Goal: Information Seeking & Learning: Find specific fact

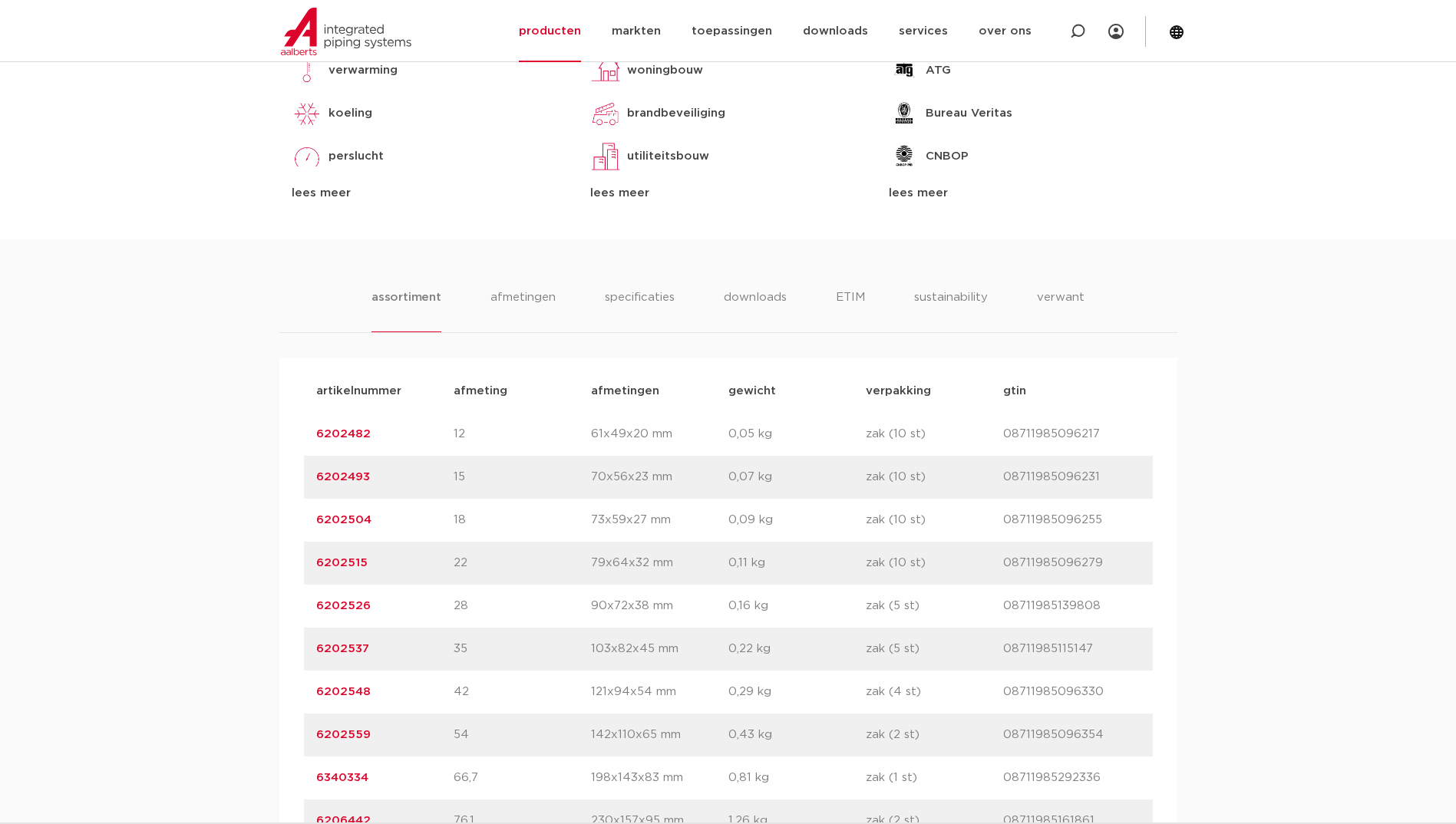
click at [535, 256] on div "assortiment afmetingen specificaties downloads ETIM sustainability verwant asso…" at bounding box center [728, 590] width 1456 height 701
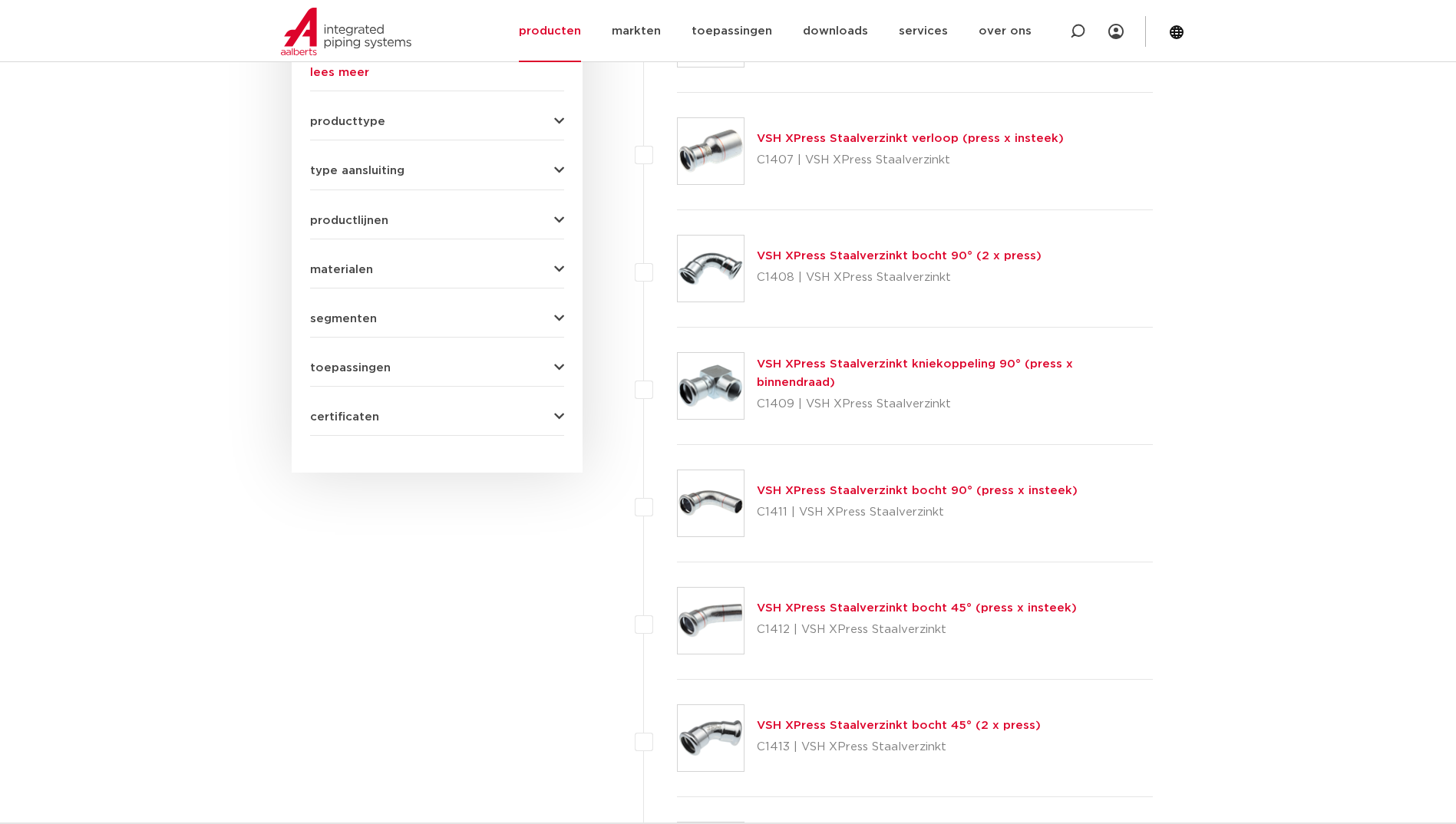
scroll to position [767, 0]
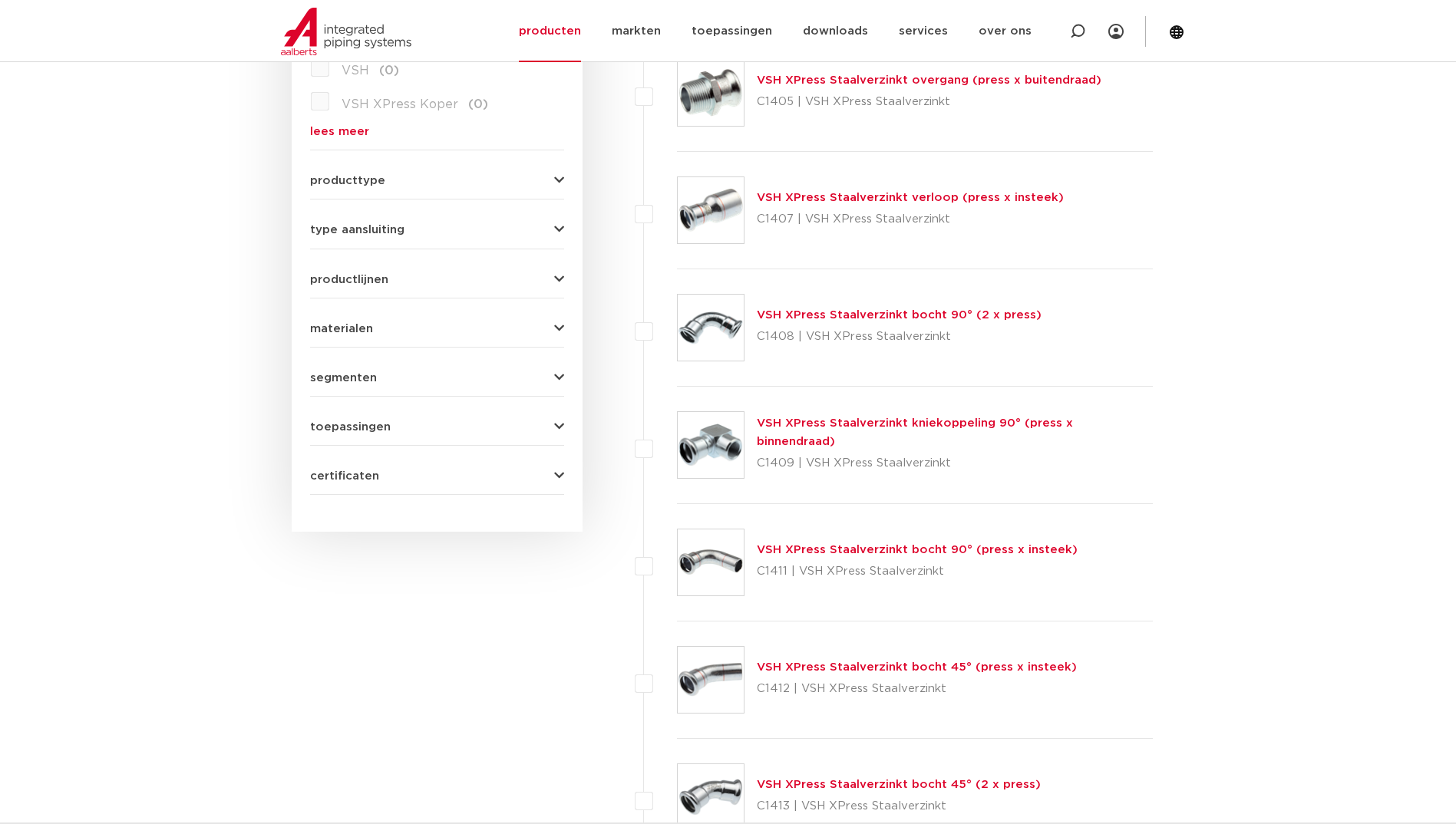
click at [795, 317] on link "VSH XPress Staalverzinkt bocht 90° (2 x press)" at bounding box center [899, 315] width 285 height 11
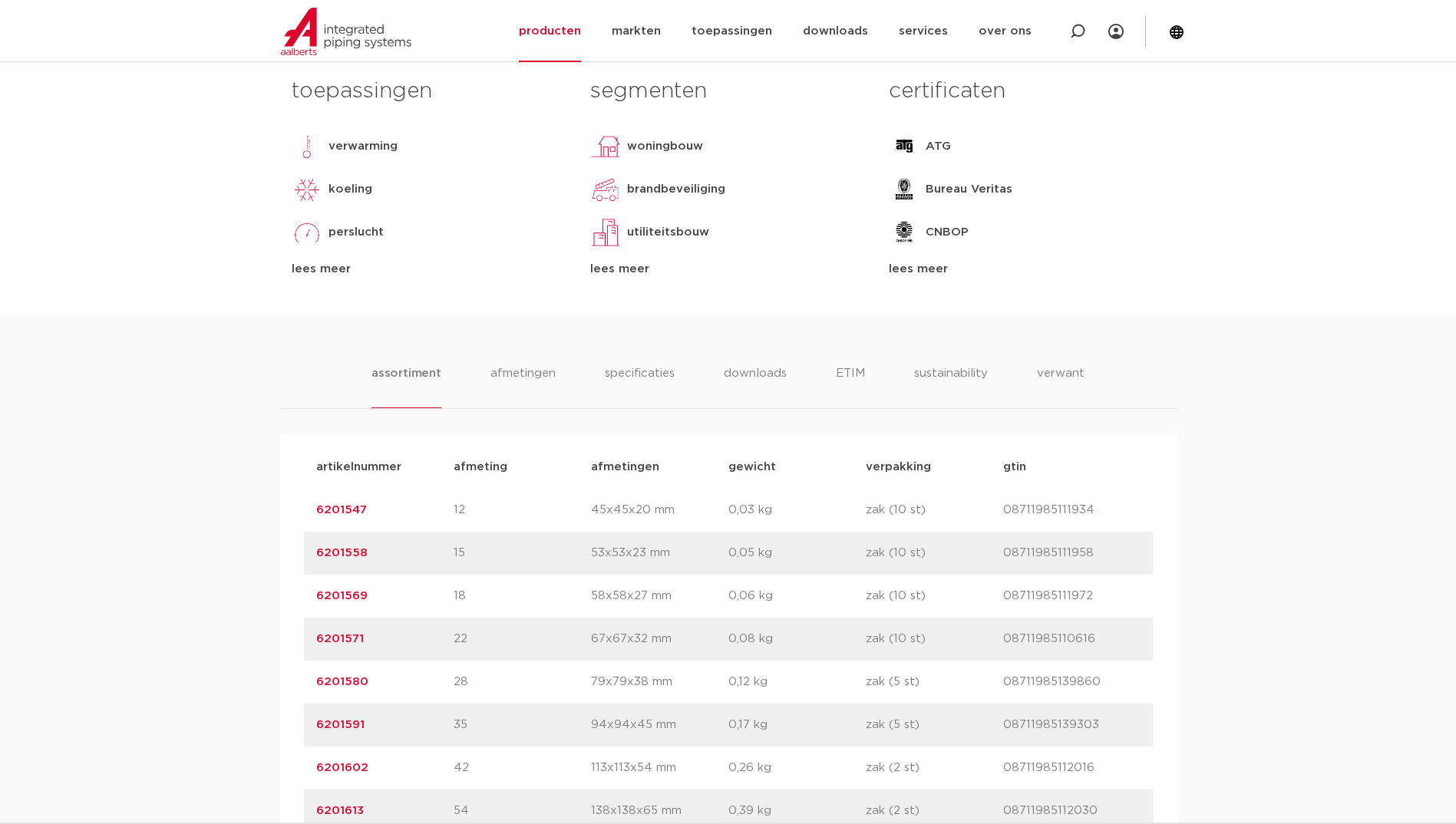
scroll to position [921, 0]
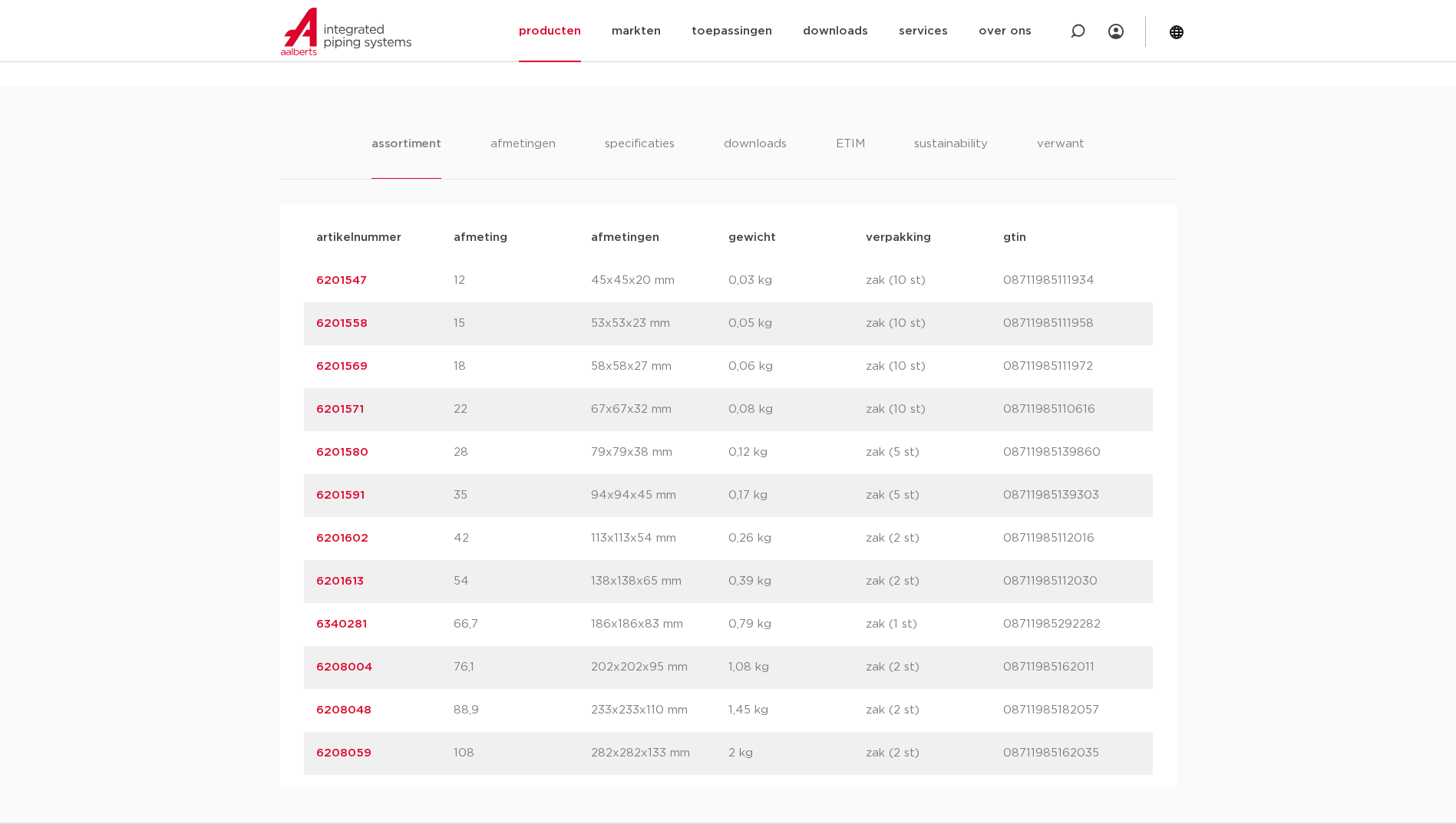
drag, startPoint x: 373, startPoint y: 534, endPoint x: 296, endPoint y: 550, distance: 78.6
click at [296, 550] on div "artikelnummer afmeting [GEOGRAPHIC_DATA] gewicht verpakking gtin artikelnummer …" at bounding box center [728, 496] width 899 height 583
copy link "6201602"
